Goal: Task Accomplishment & Management: Manage account settings

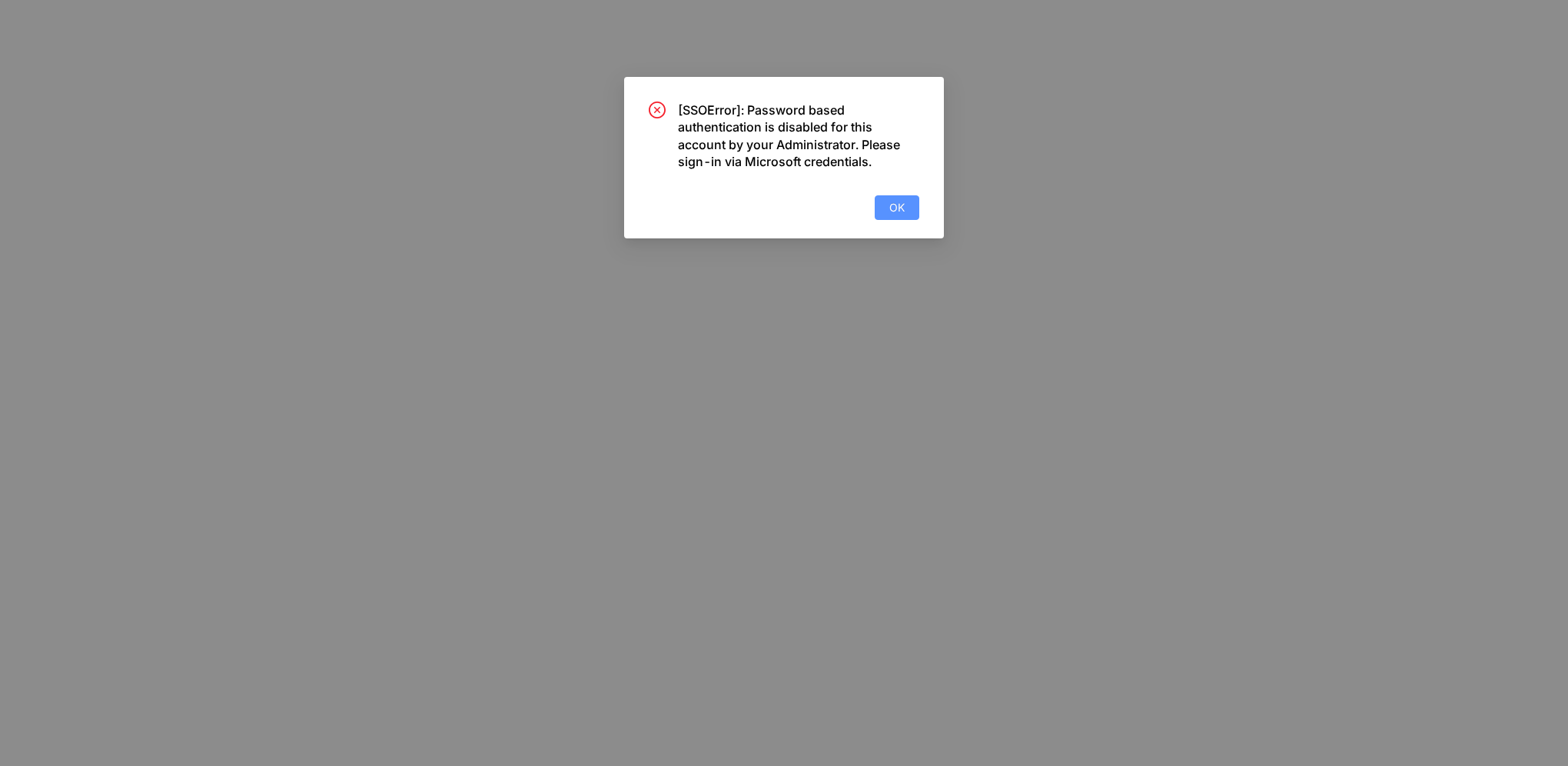
click at [892, 215] on button "OK" at bounding box center [897, 208] width 45 height 25
click at [895, 207] on span "OK" at bounding box center [897, 207] width 15 height 17
